Goal: Task Accomplishment & Management: Manage account settings

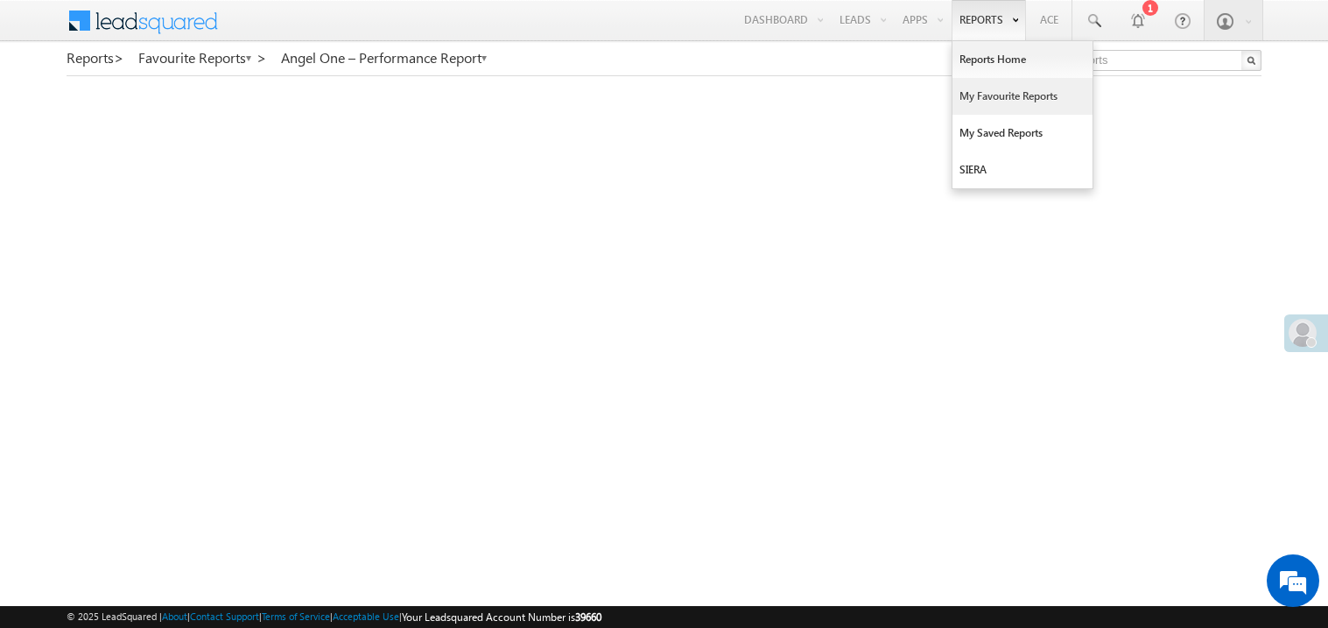
click at [983, 89] on link "My Favourite Reports" at bounding box center [1022, 96] width 140 height 37
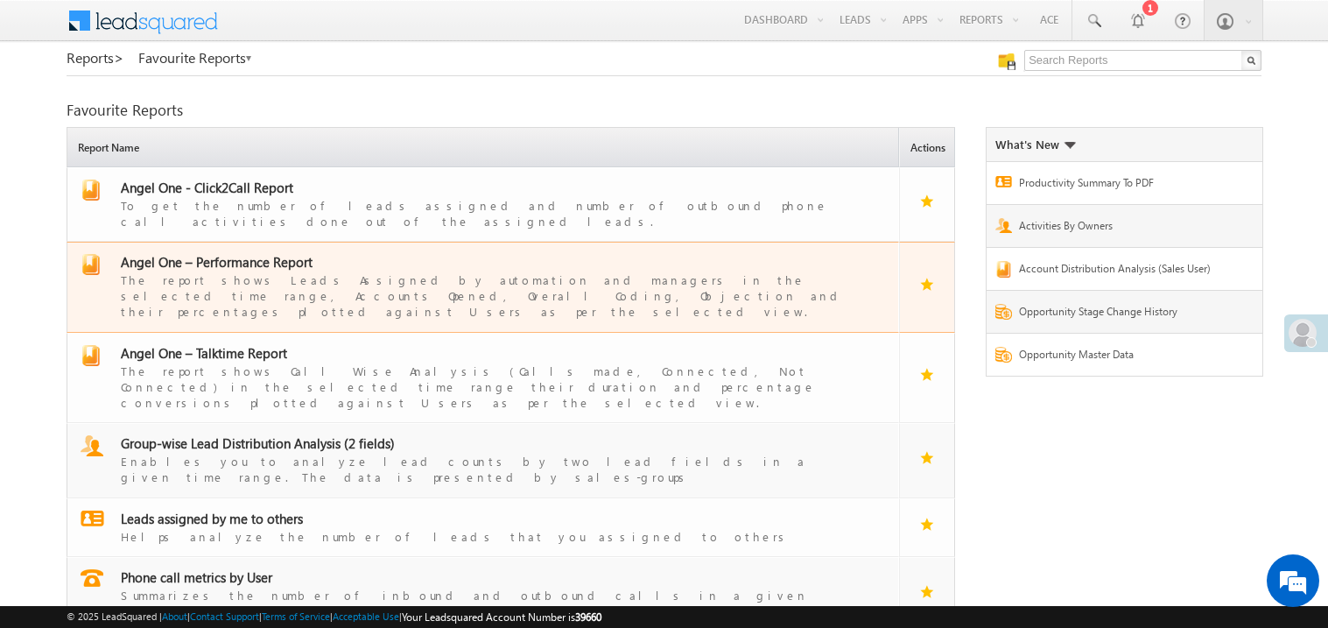
click at [243, 270] on div "The report shows Leads Assigned by automation and managers in the selected time…" at bounding box center [494, 294] width 746 height 49
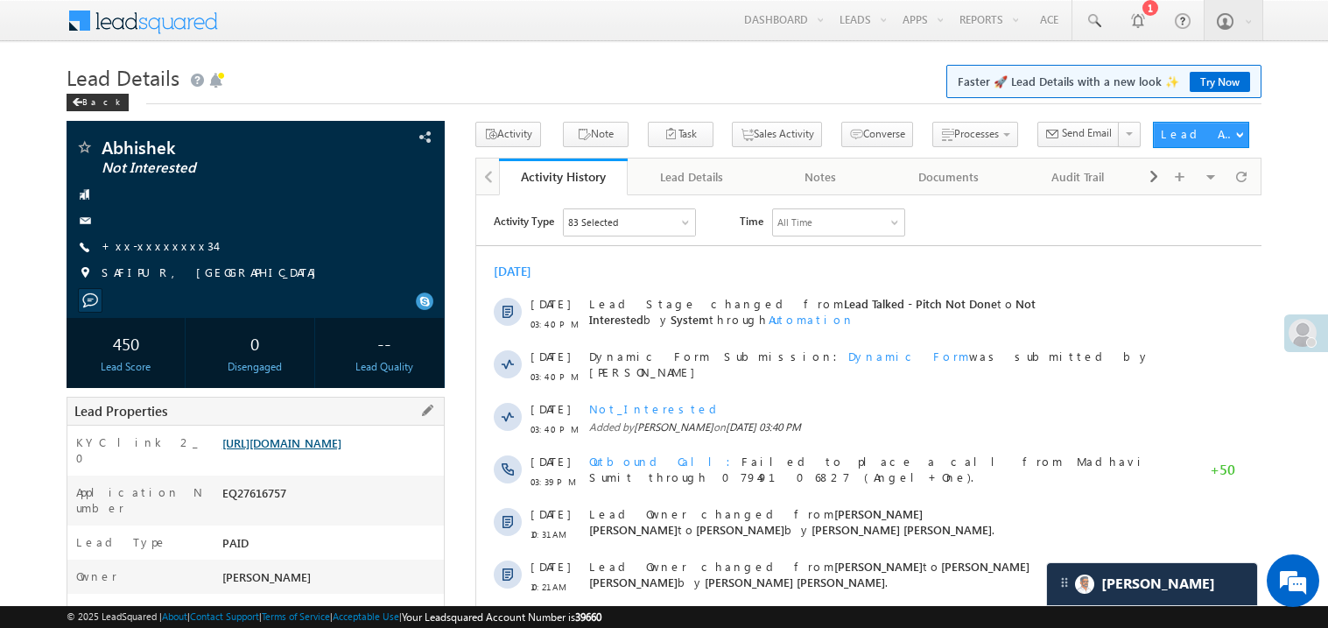
click at [313, 449] on link "[URL][DOMAIN_NAME]" at bounding box center [281, 442] width 119 height 15
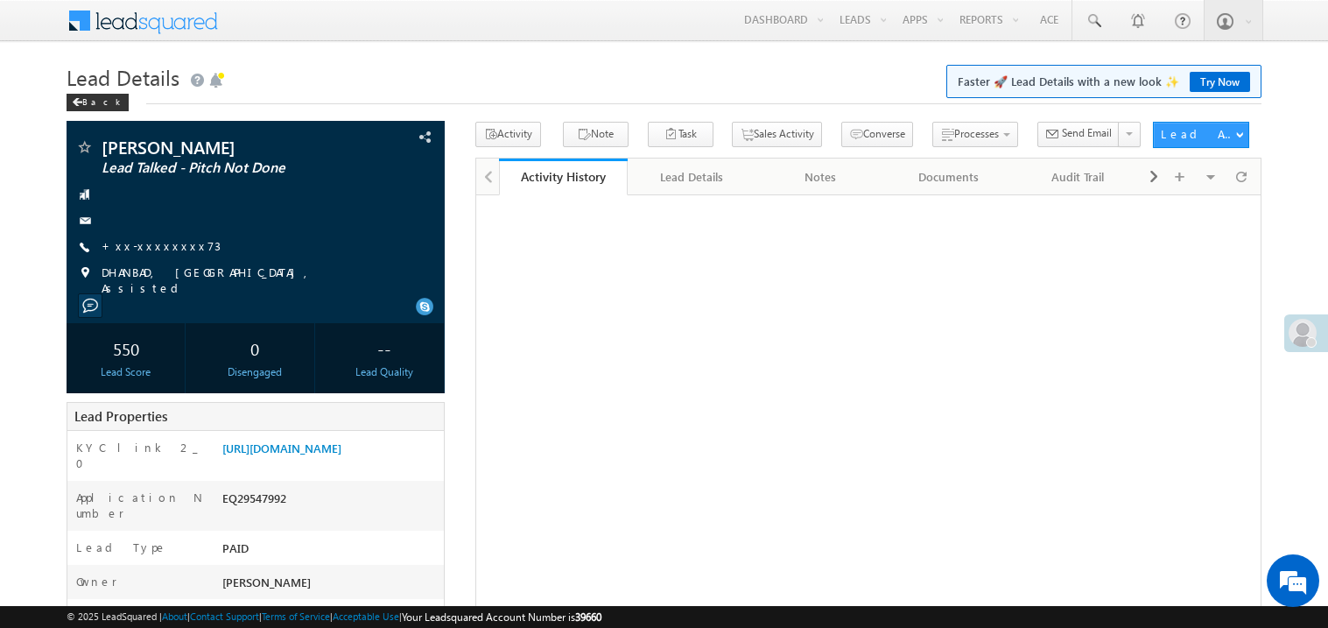
click at [174, 248] on link "+xx-xxxxxxxx73" at bounding box center [161, 245] width 119 height 15
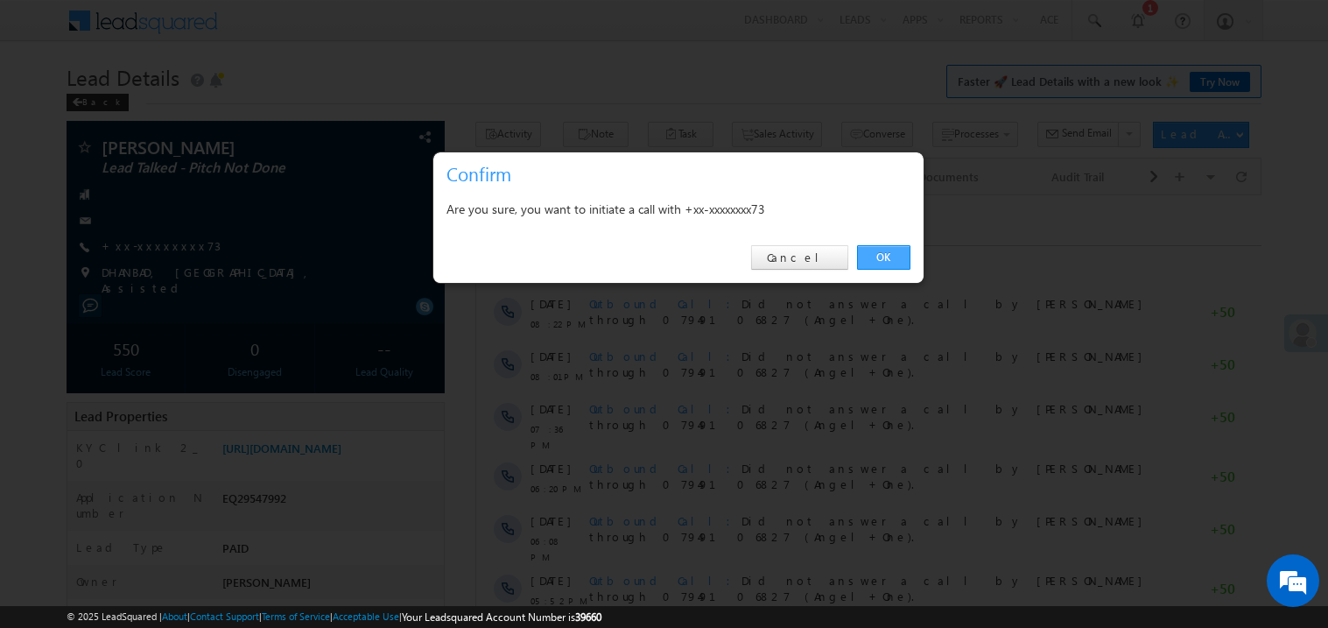
click at [877, 256] on link "OK" at bounding box center [883, 257] width 53 height 25
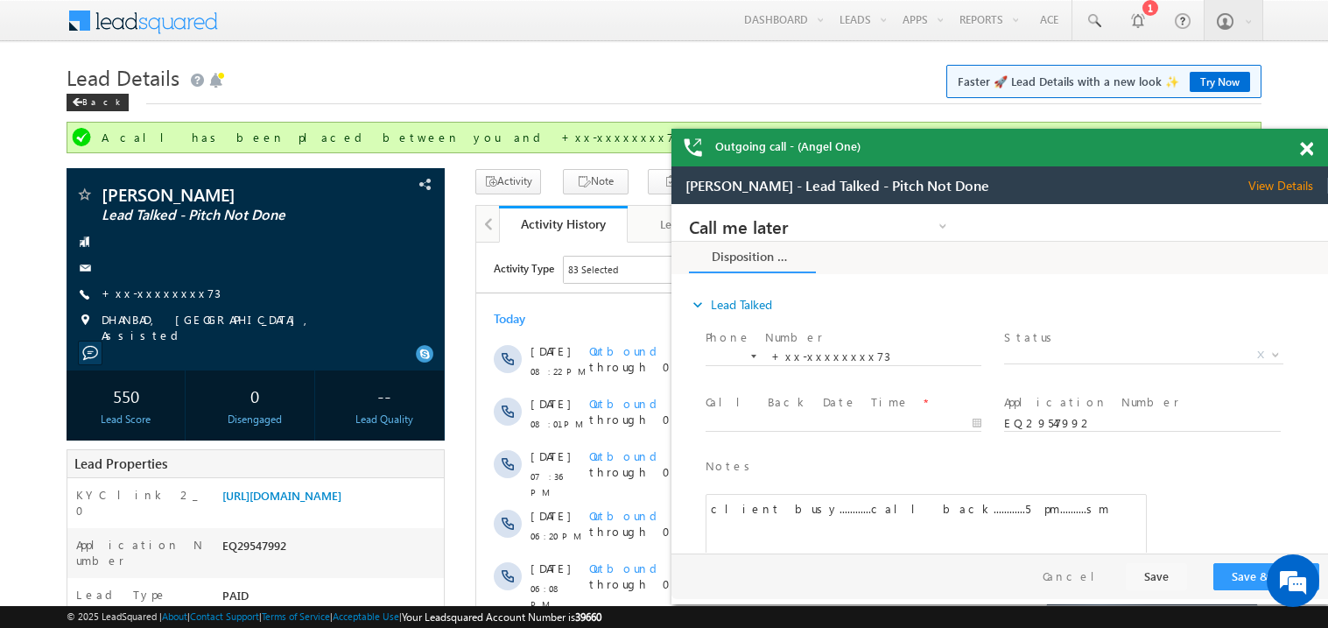
click at [1305, 145] on span at bounding box center [1306, 149] width 13 height 15
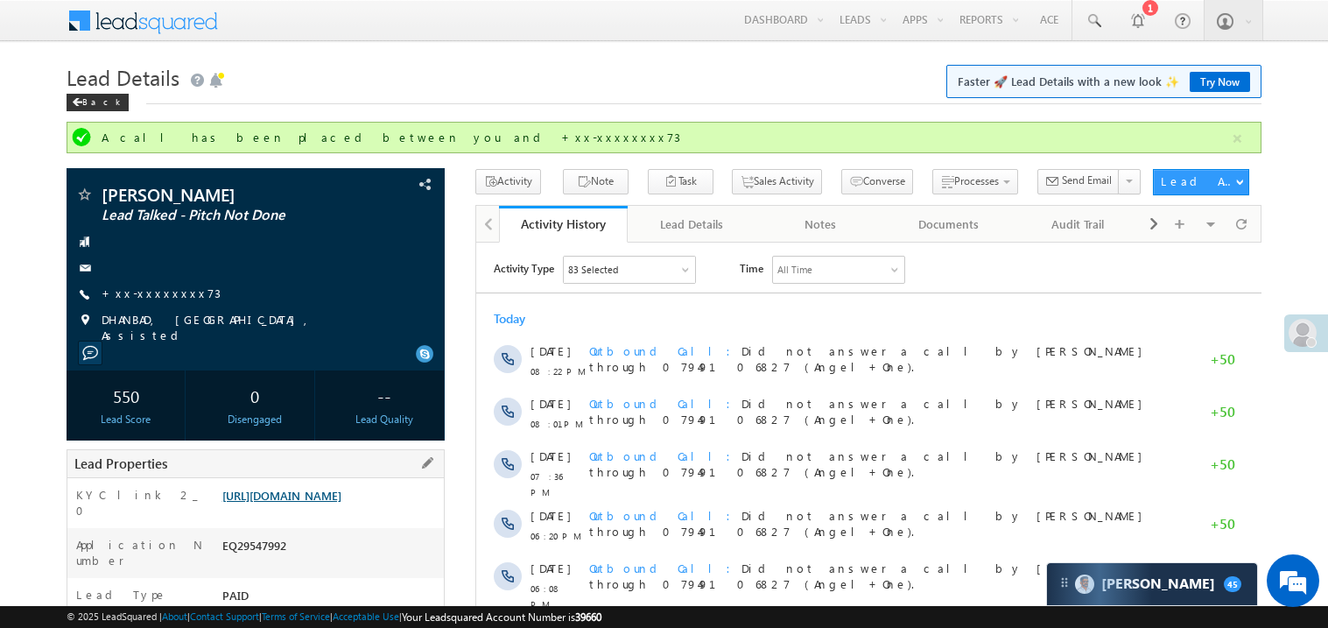
click at [341, 502] on link "https://angelbroking1-pk3em7sa.customui-test.leadsquared.com?leadId=dbcc22aa-1f…" at bounding box center [281, 495] width 119 height 15
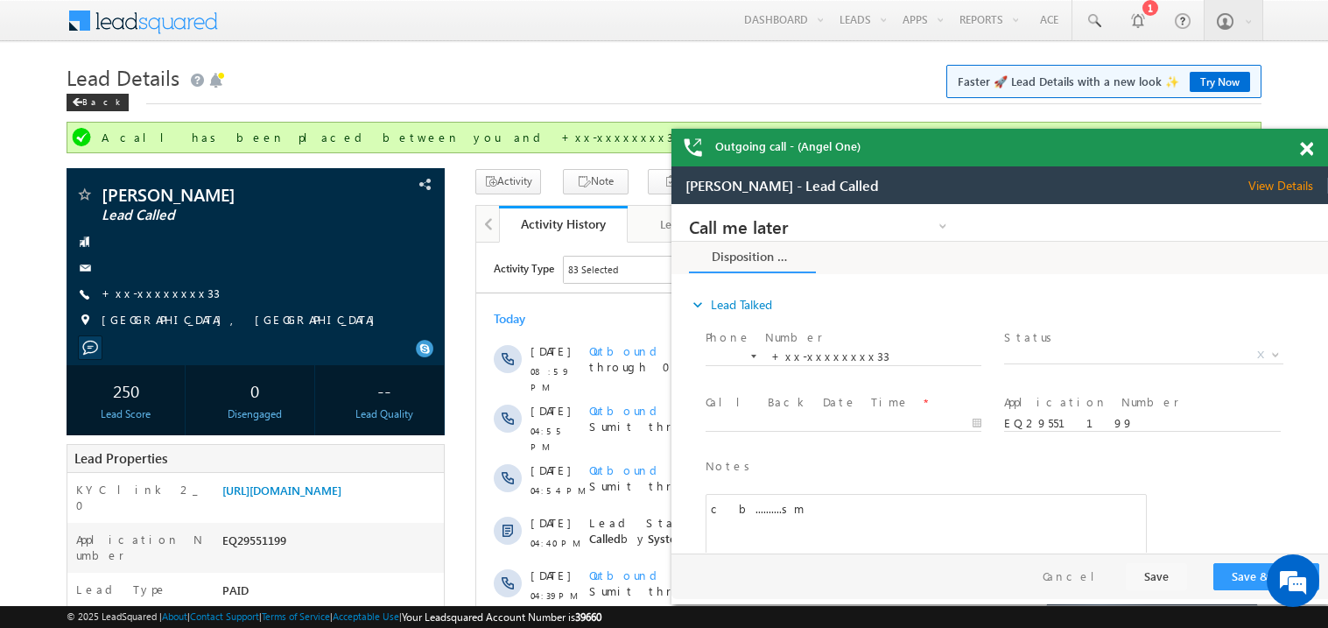
click at [1308, 153] on span at bounding box center [1306, 149] width 13 height 15
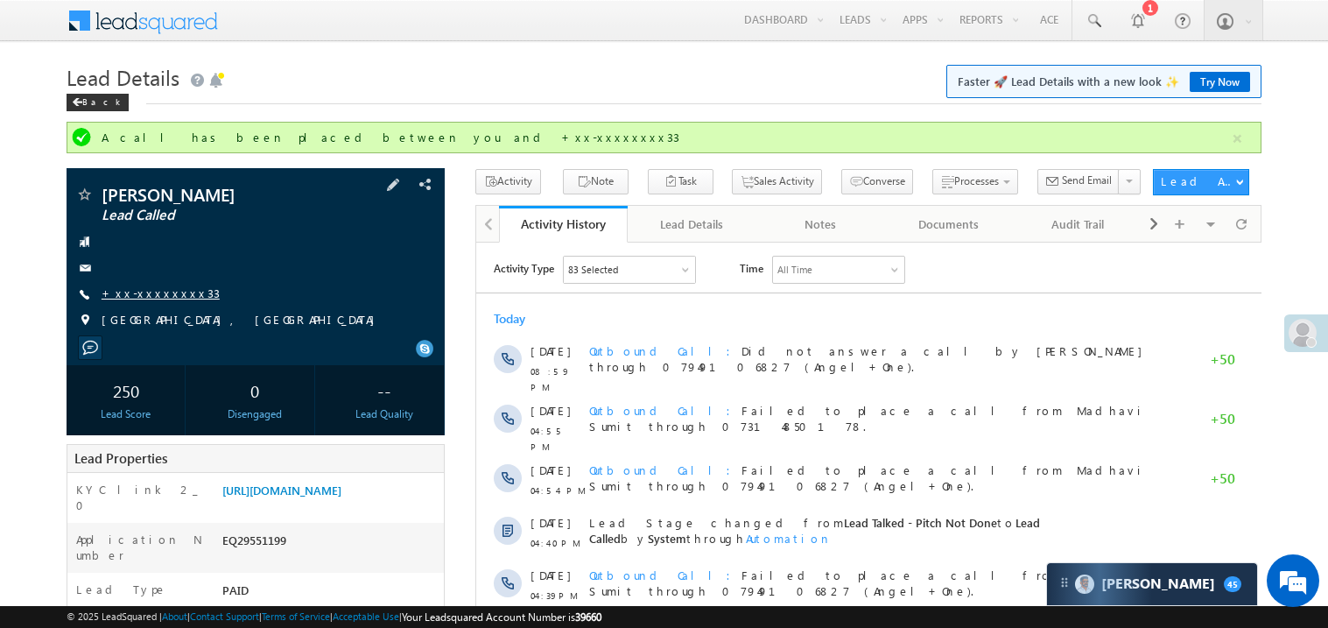
click at [167, 291] on link "+xx-xxxxxxxx33" at bounding box center [161, 292] width 118 height 15
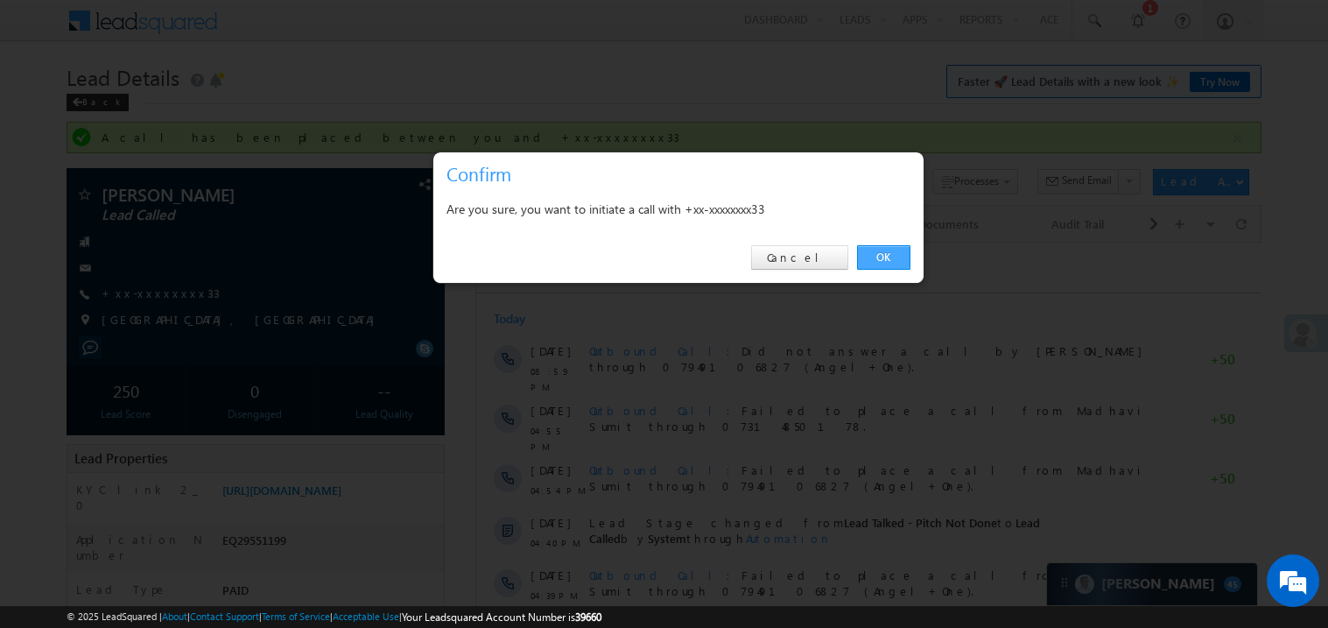
click at [877, 258] on link "OK" at bounding box center [883, 257] width 53 height 25
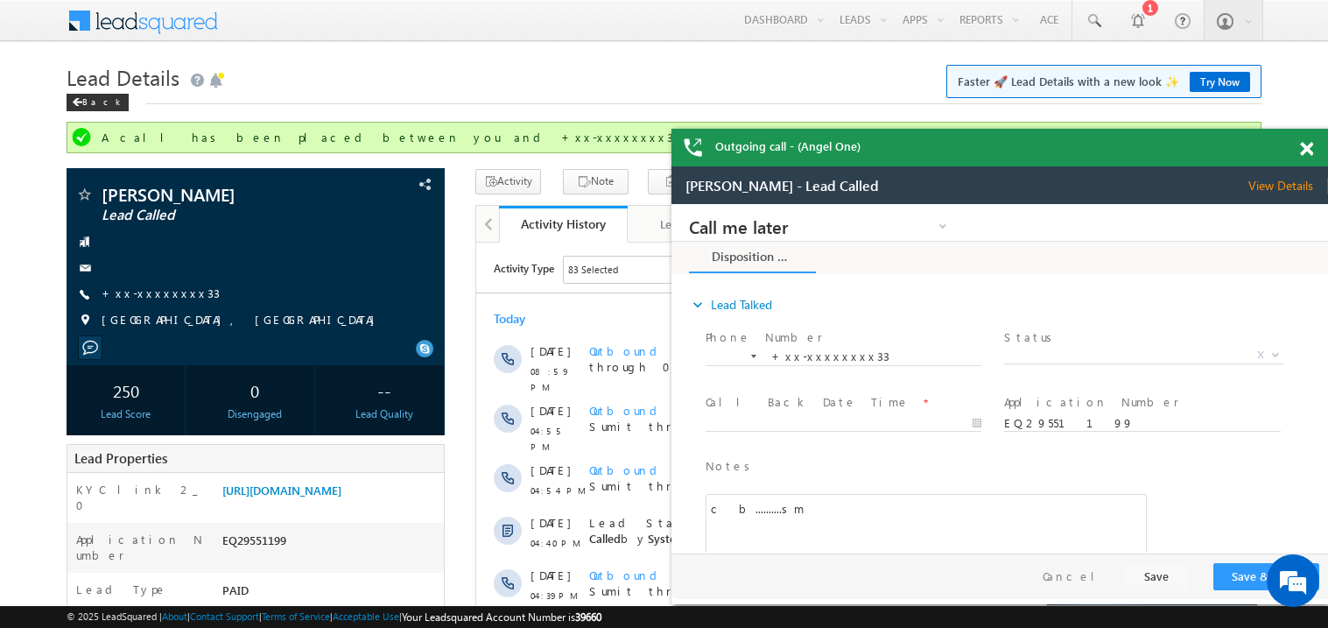
click at [1310, 154] on span at bounding box center [1306, 149] width 13 height 15
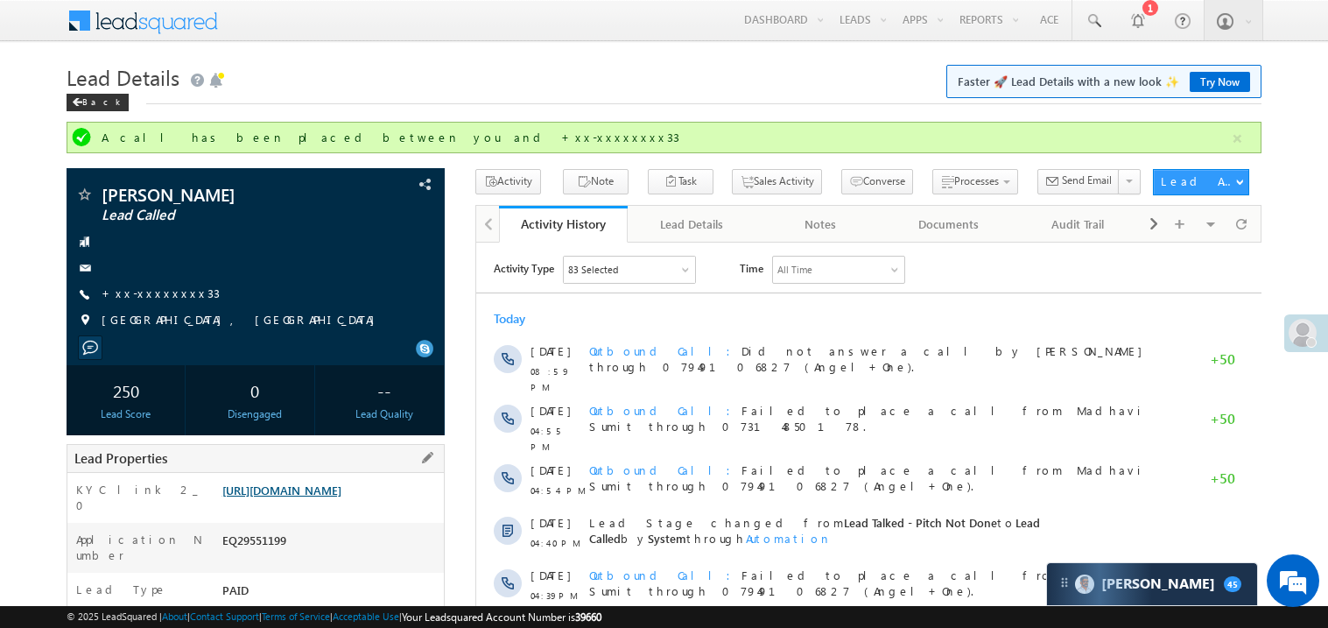
click at [341, 497] on link "https://angelbroking1-pk3em7sa.customui-test.leadsquared.com?leadId=085fb25f-80…" at bounding box center [281, 489] width 119 height 15
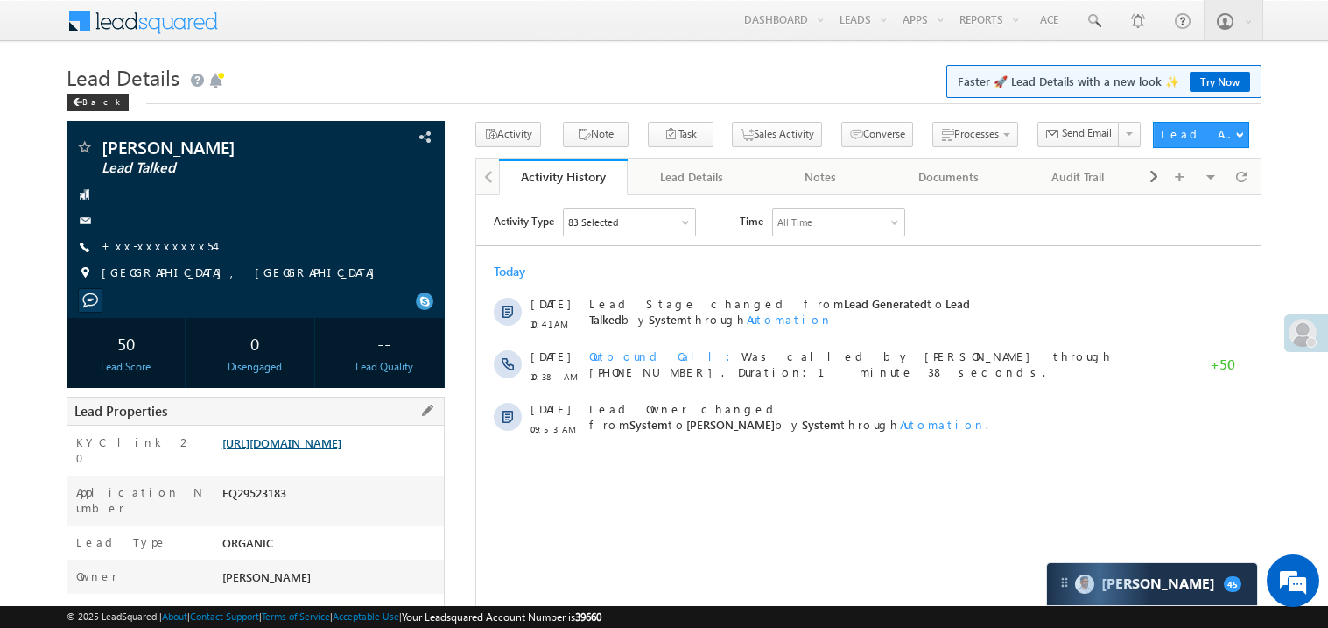
click at [341, 450] on link "[URL][DOMAIN_NAME]" at bounding box center [281, 442] width 119 height 15
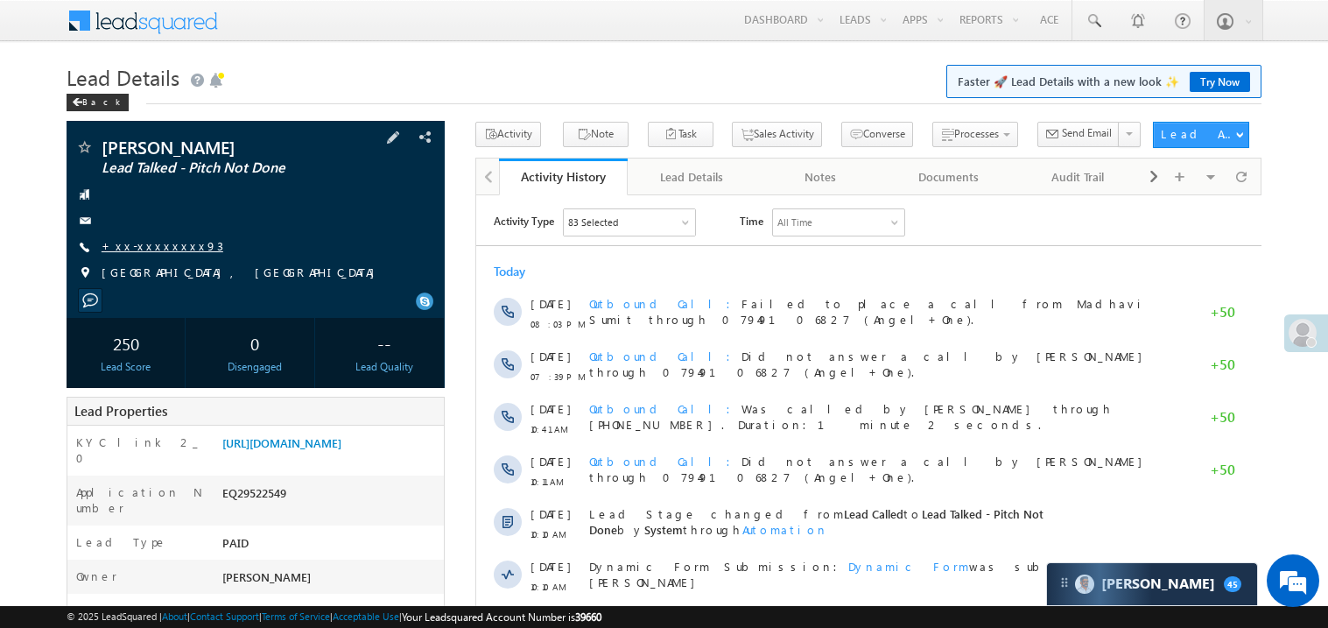
click at [163, 251] on link "+xx-xxxxxxxx93" at bounding box center [163, 245] width 122 height 15
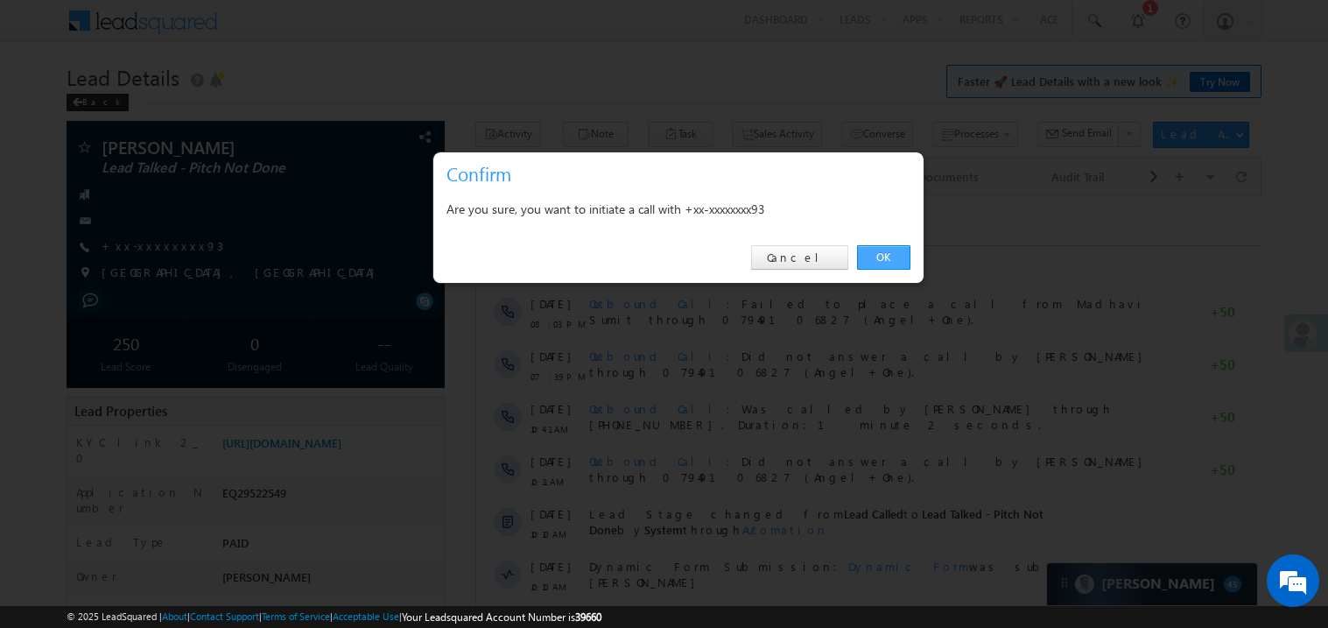
click at [869, 252] on link "OK" at bounding box center [883, 257] width 53 height 25
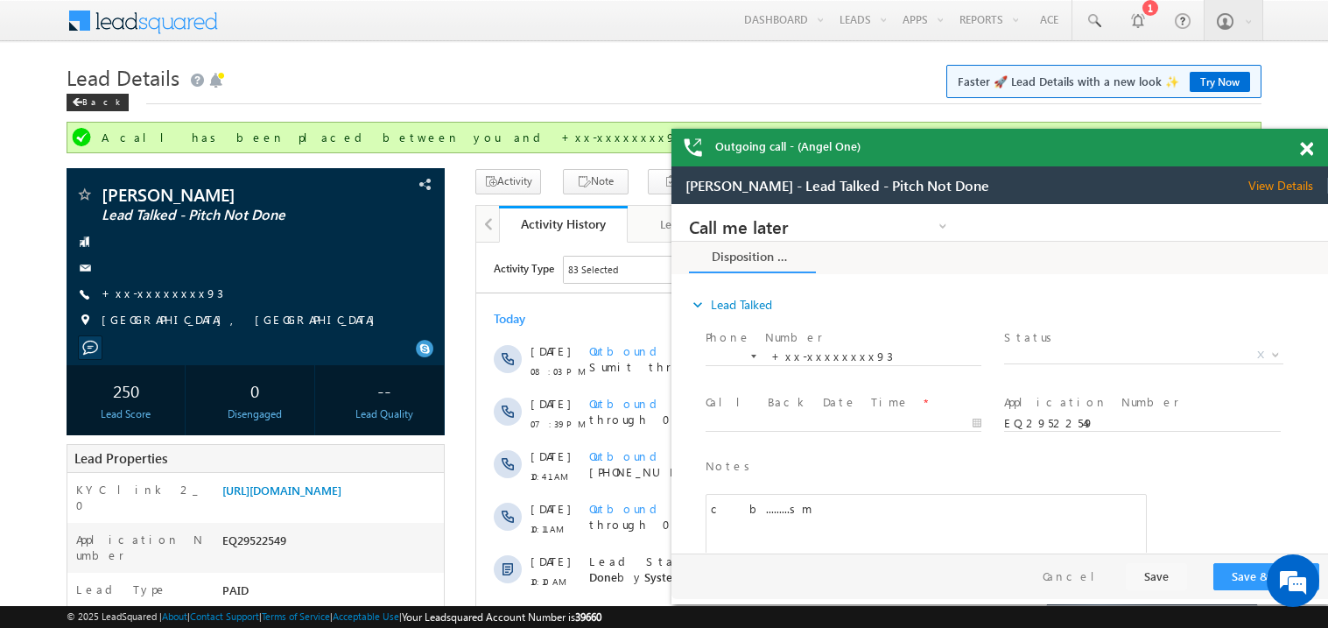
click at [1308, 144] on span at bounding box center [1306, 149] width 13 height 15
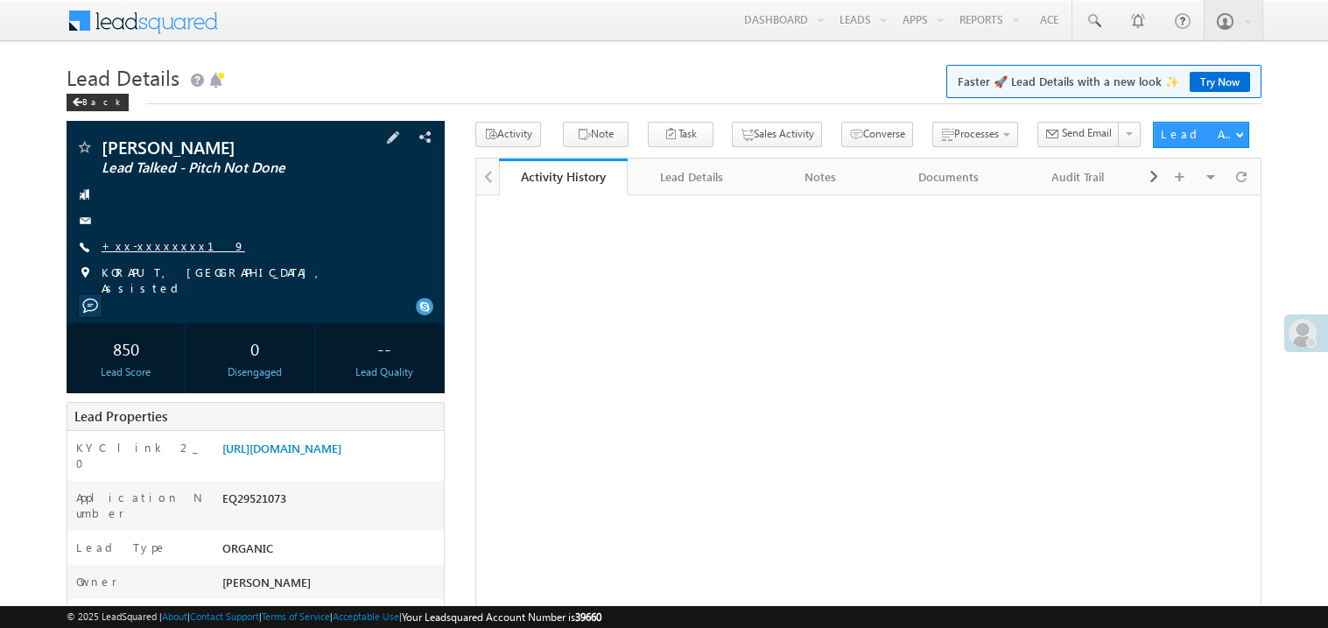
click at [148, 245] on link "+xx-xxxxxxxx19" at bounding box center [174, 245] width 144 height 15
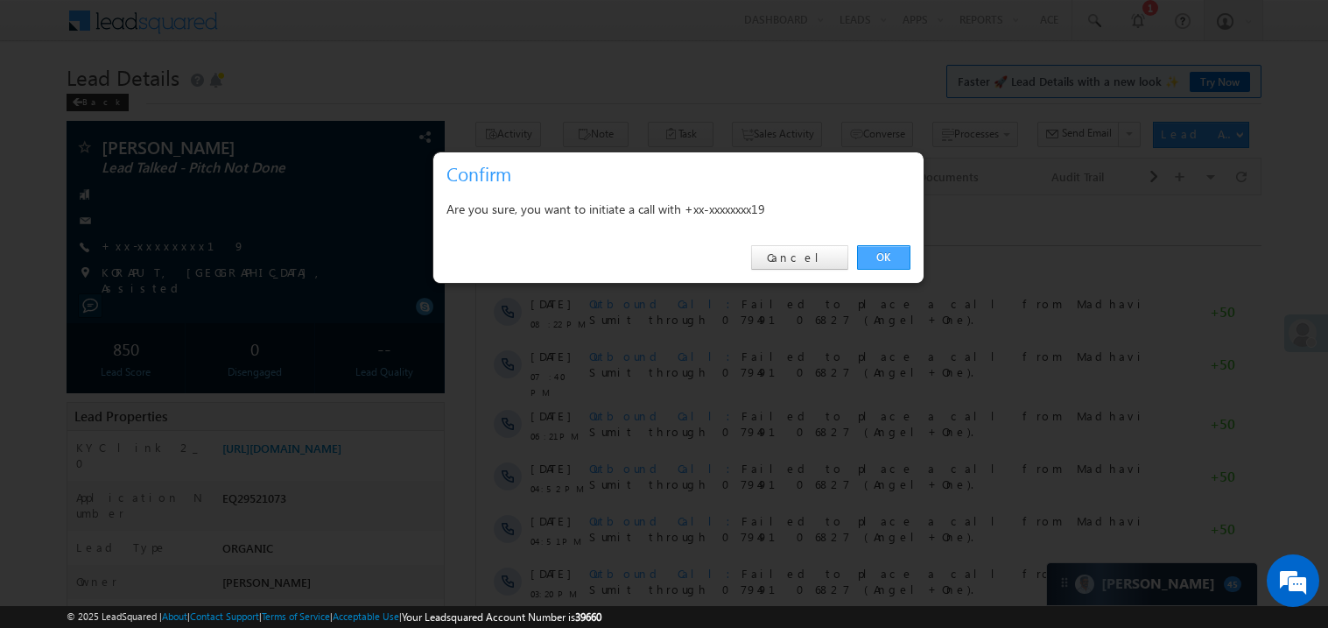
click at [879, 256] on link "OK" at bounding box center [883, 257] width 53 height 25
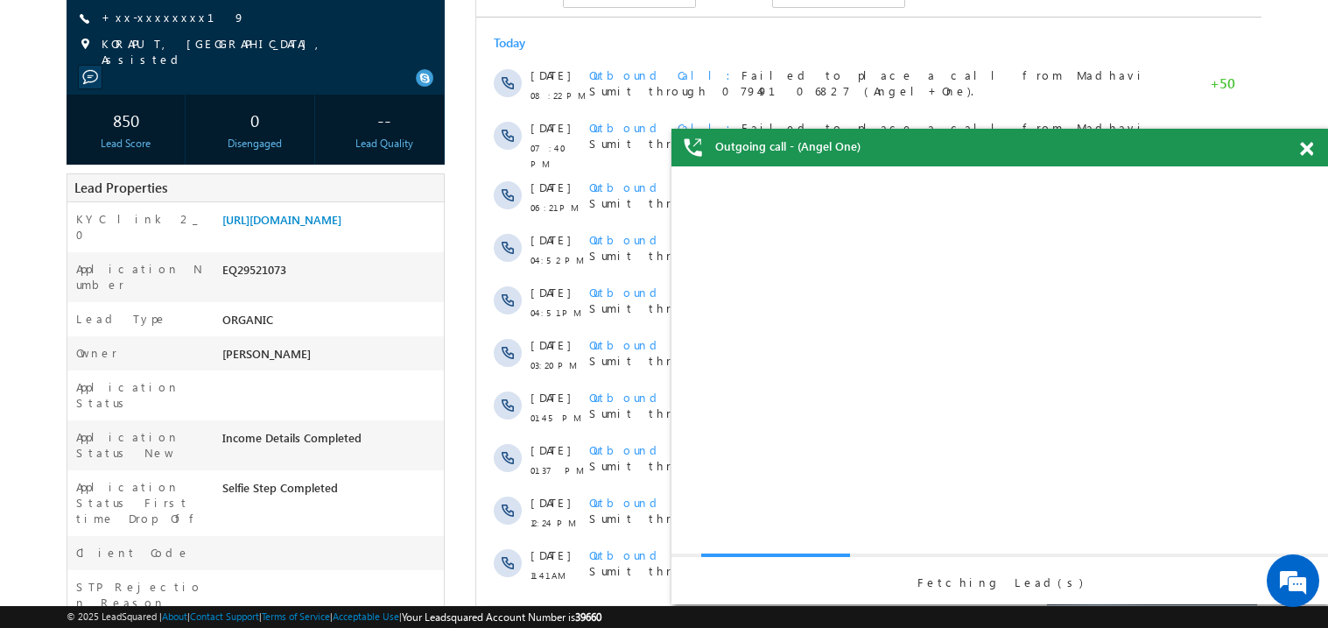
scroll to position [279, 0]
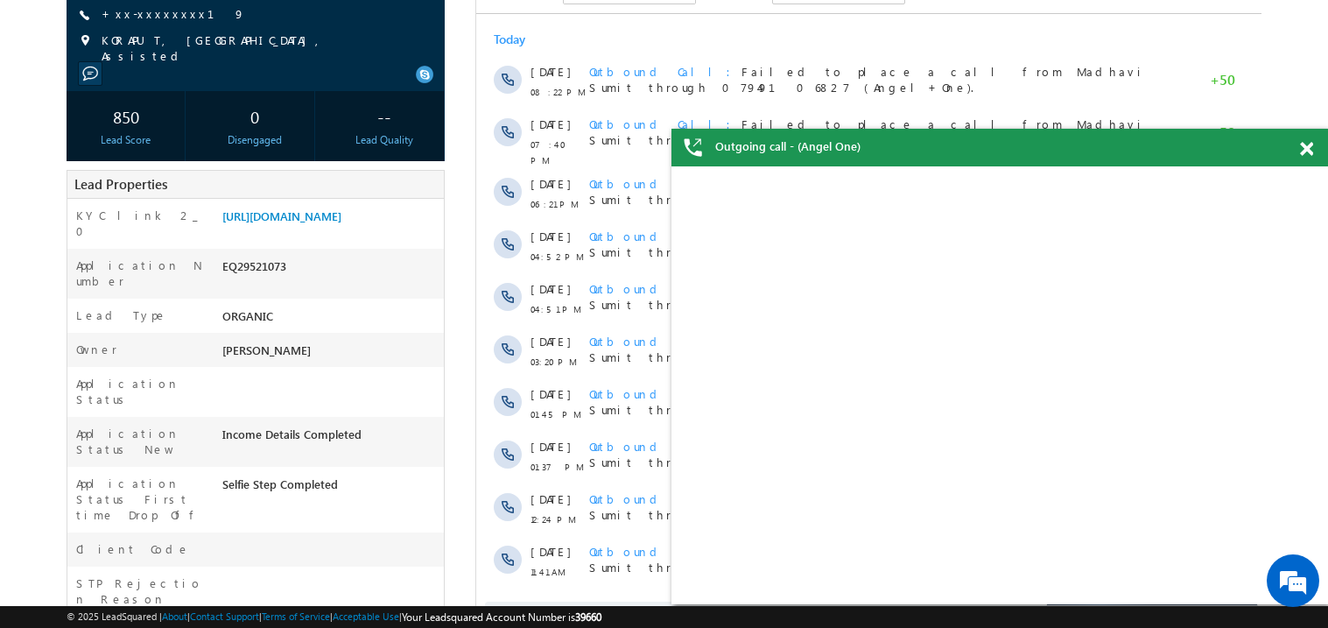
click at [1304, 145] on span at bounding box center [1306, 149] width 13 height 15
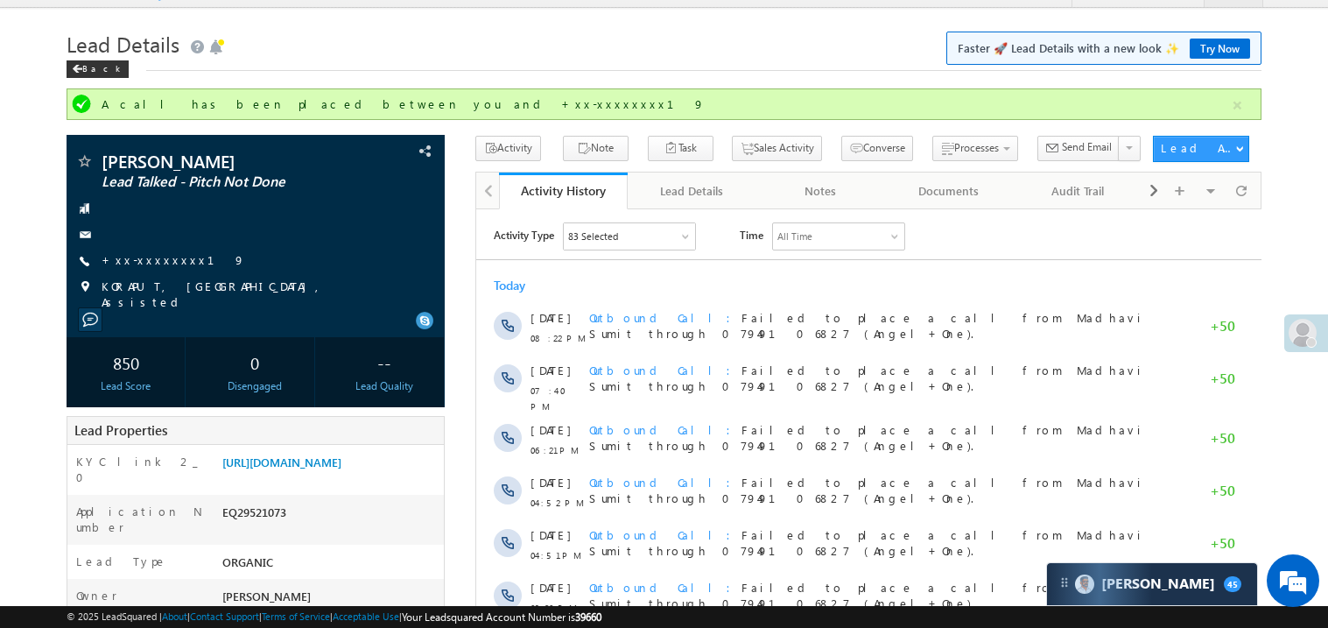
scroll to position [0, 0]
